Goal: Information Seeking & Learning: Find specific fact

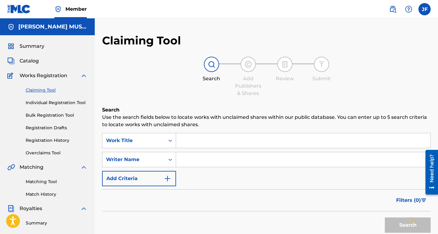
click at [216, 139] on input "Search Form" at bounding box center [303, 140] width 254 height 15
type input "for months now"
click at [196, 163] on input "Search Form" at bounding box center [303, 159] width 254 height 15
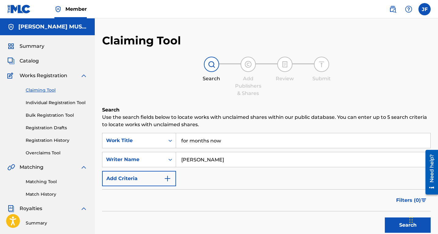
click at [385, 217] on button "Search" at bounding box center [408, 224] width 46 height 15
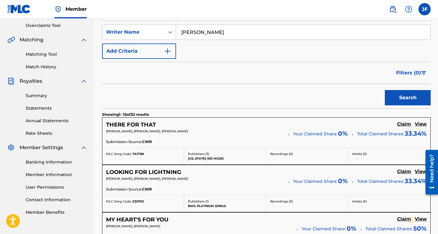
scroll to position [126, 0]
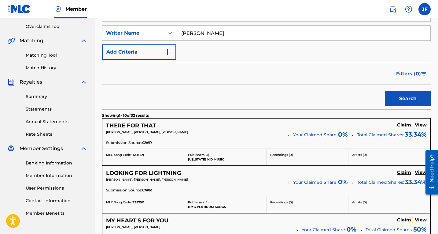
click at [392, 99] on button "Search" at bounding box center [408, 98] width 46 height 15
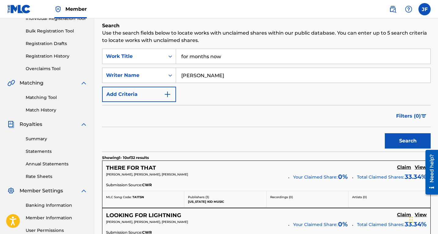
scroll to position [76, 0]
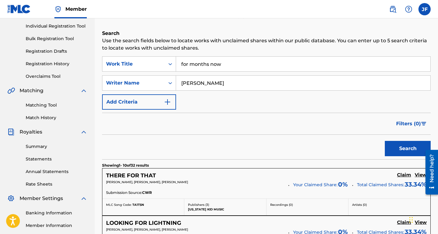
click at [257, 82] on input "[PERSON_NAME]" at bounding box center [303, 82] width 254 height 15
click at [399, 147] on button "Search" at bounding box center [408, 148] width 46 height 15
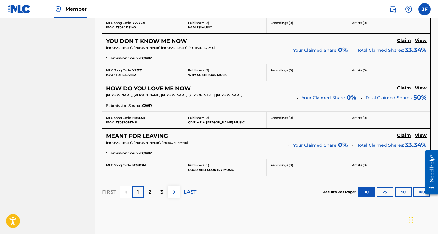
scroll to position [522, 0]
click at [152, 190] on div "2" at bounding box center [150, 191] width 12 height 12
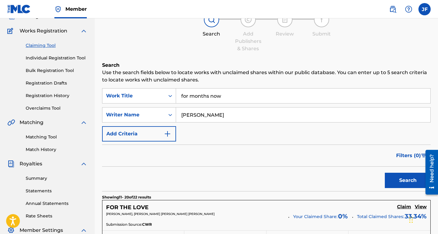
scroll to position [42, 0]
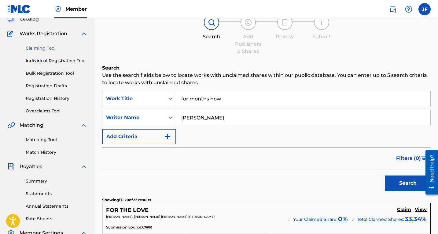
click at [234, 115] on input "[PERSON_NAME]" at bounding box center [303, 117] width 254 height 15
type input "j"
type input "[PERSON_NAME]"
click at [385, 175] on button "Search" at bounding box center [408, 182] width 46 height 15
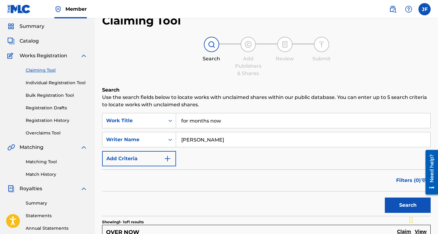
scroll to position [13, 0]
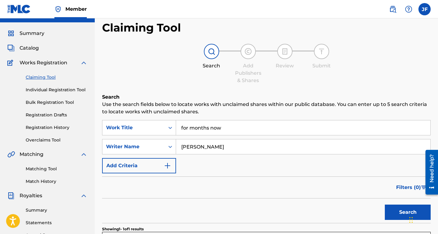
click at [32, 46] on span "Catalog" at bounding box center [29, 47] width 19 height 7
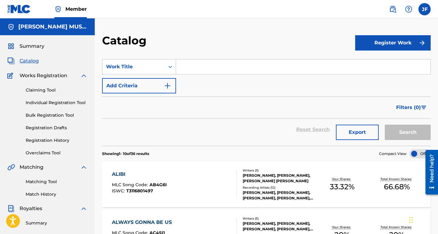
click at [209, 70] on input "Search Form" at bounding box center [303, 66] width 254 height 15
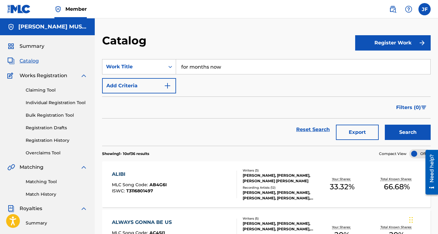
type input "for months now"
click at [400, 132] on button "Search" at bounding box center [408, 131] width 46 height 15
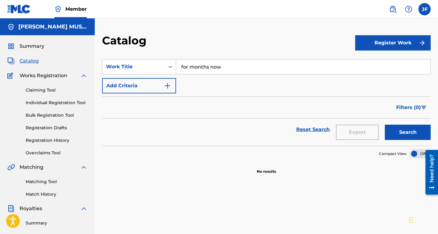
click at [400, 48] on button "Register Work" at bounding box center [392, 42] width 75 height 15
click at [380, 61] on link "Individual" at bounding box center [392, 62] width 75 height 15
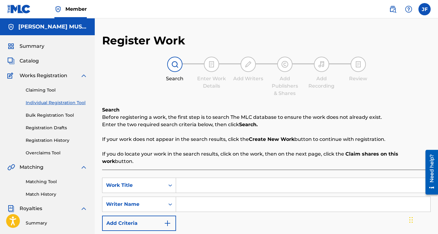
click at [229, 178] on input "Search Form" at bounding box center [303, 185] width 254 height 15
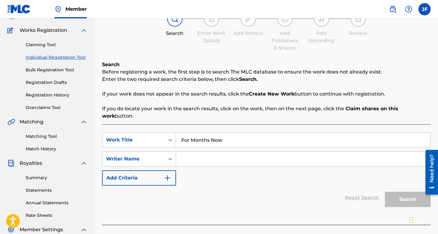
scroll to position [47, 0]
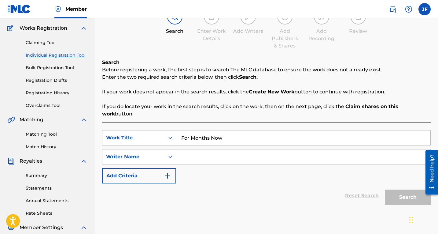
type input "For Months Now"
click at [205, 153] on input "Search Form" at bounding box center [303, 156] width 254 height 15
click at [226, 134] on input "For Months Now" at bounding box center [303, 137] width 254 height 15
click at [212, 149] on input "Search Form" at bounding box center [303, 156] width 254 height 15
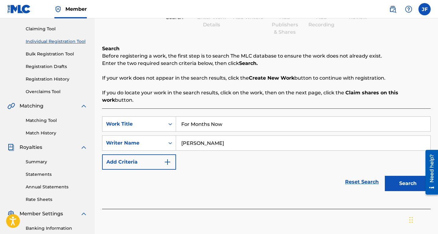
scroll to position [86, 0]
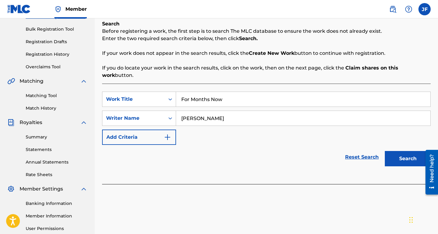
type input "[PERSON_NAME]"
click at [402, 156] on button "Search" at bounding box center [408, 158] width 46 height 15
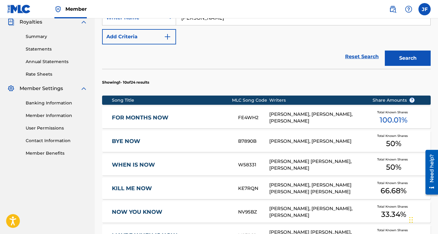
scroll to position [186, 0]
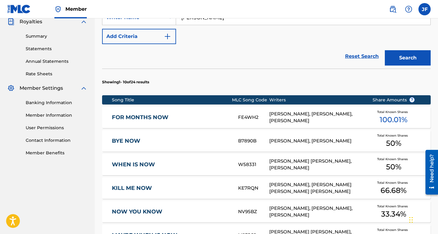
click at [154, 114] on link "FOR MONTHS NOW" at bounding box center [171, 117] width 118 height 7
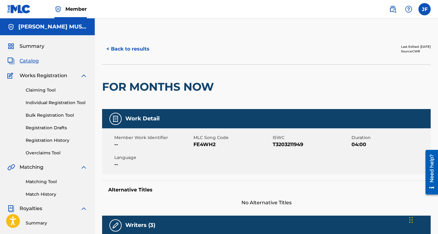
click at [116, 49] on button "< Back to results" at bounding box center [128, 48] width 52 height 15
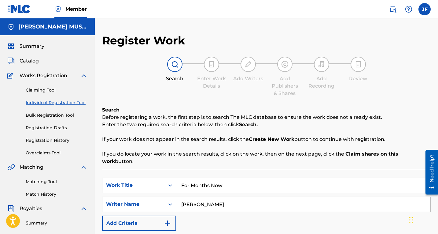
scroll to position [145, 0]
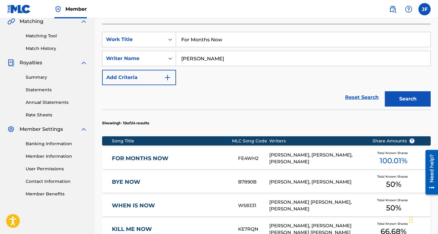
click at [241, 35] on input "For Months Now" at bounding box center [303, 39] width 254 height 15
type input "F"
type input "the blade"
click at [391, 85] on div "Search" at bounding box center [406, 97] width 49 height 24
click at [396, 92] on button "Search" at bounding box center [408, 98] width 46 height 15
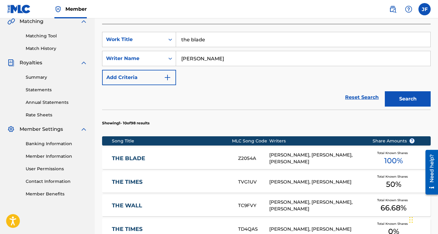
click at [135, 155] on link "THE BLADE" at bounding box center [171, 158] width 118 height 7
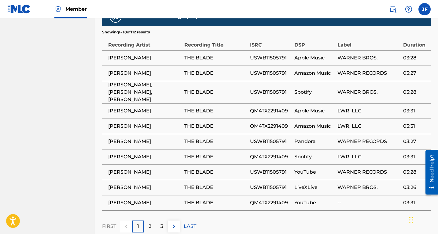
scroll to position [793, 0]
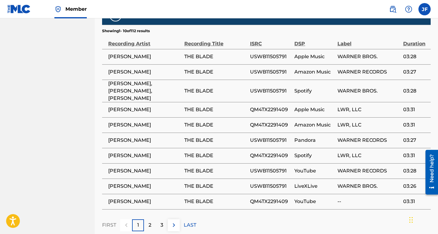
click at [153, 219] on div "2" at bounding box center [150, 225] width 12 height 12
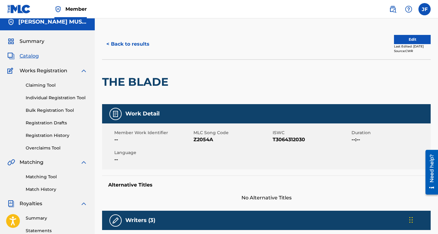
scroll to position [0, 0]
